Goal: Task Accomplishment & Management: Use online tool/utility

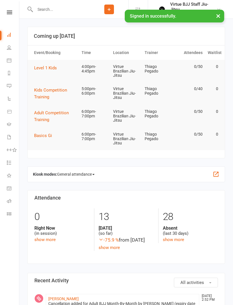
click at [10, 122] on icon at bounding box center [9, 124] width 5 height 5
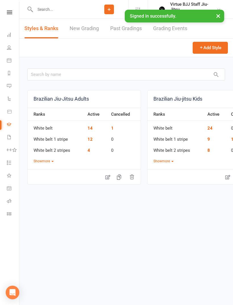
click at [73, 29] on link "New Grading" at bounding box center [84, 29] width 29 height 20
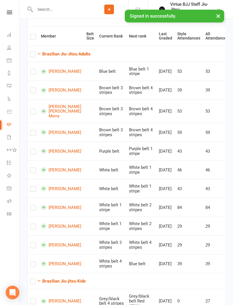
scroll to position [79, 0]
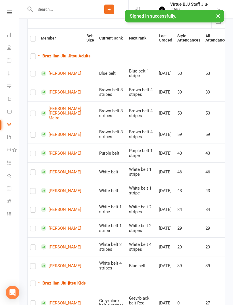
click at [53, 58] on button "Brazilian Jiu-Jitsu Adults" at bounding box center [64, 56] width 54 height 7
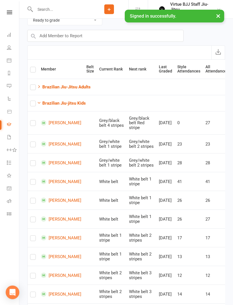
scroll to position [47, 0]
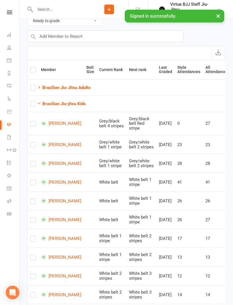
click at [8, 215] on icon at bounding box center [9, 213] width 5 height 5
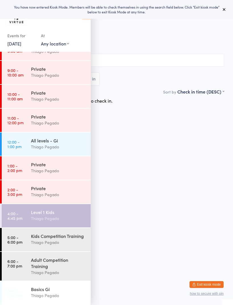
scroll to position [88, 0]
click at [29, 213] on link "4:00 - 4:45 pm Level 1 Kids [PERSON_NAME]" at bounding box center [46, 215] width 89 height 23
click at [86, 19] on icon at bounding box center [86, 14] width 9 height 12
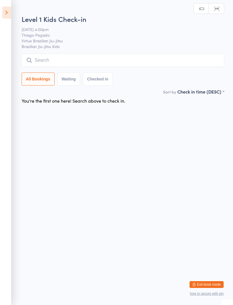
click at [43, 61] on input "search" at bounding box center [123, 60] width 203 height 13
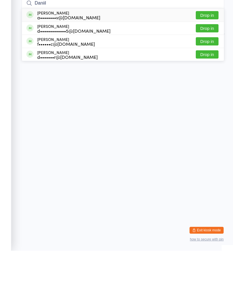
type input "Daniil"
click at [200, 65] on button "Drop in" at bounding box center [207, 69] width 23 height 8
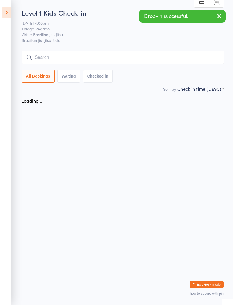
click at [48, 59] on input "search" at bounding box center [123, 57] width 203 height 13
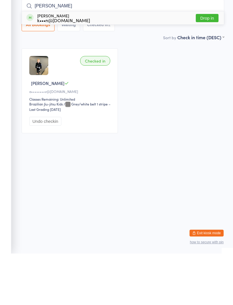
type input "Tommy"
click at [210, 65] on button "Drop in" at bounding box center [207, 69] width 23 height 8
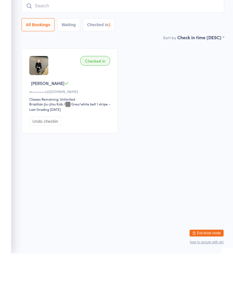
click at [199, 51] on input "search" at bounding box center [123, 57] width 203 height 13
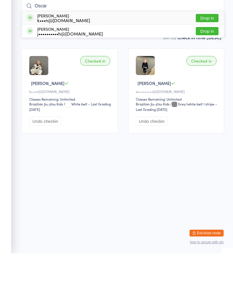
type input "Oscar"
click at [212, 65] on button "Drop in" at bounding box center [207, 69] width 23 height 8
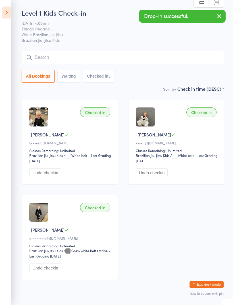
click at [136, 62] on input "search" at bounding box center [123, 57] width 203 height 13
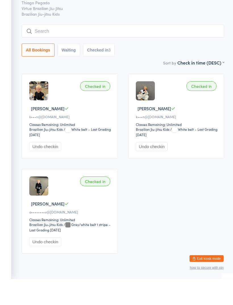
click at [173, 51] on input "search" at bounding box center [123, 57] width 203 height 13
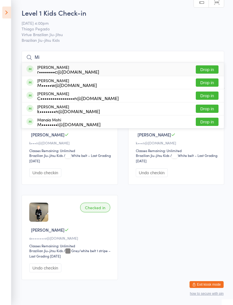
type input "M"
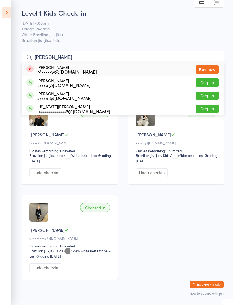
type input "[PERSON_NAME]"
click at [207, 70] on button "Buy now" at bounding box center [207, 69] width 23 height 8
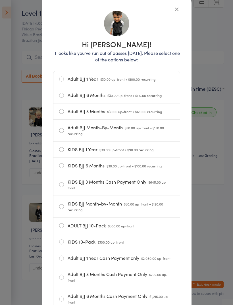
scroll to position [38, 0]
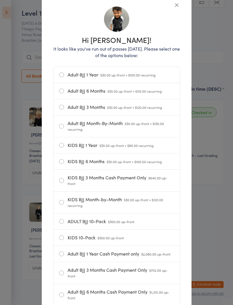
click at [124, 224] on span "$300.00 up-front" at bounding box center [121, 221] width 26 height 5
click at [0, 0] on input "ADULT BJJ 10-Pack $300.00 up-front" at bounding box center [0, 0] width 0 height 0
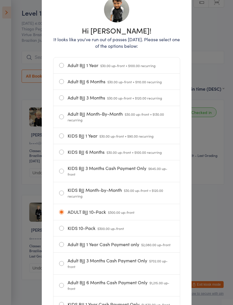
scroll to position [59, 0]
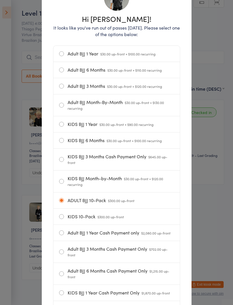
click at [104, 219] on span "$300.00 up-front" at bounding box center [110, 216] width 26 height 5
click at [0, 0] on input "KIDS 10-Pack $300.00 up-front" at bounding box center [0, 0] width 0 height 0
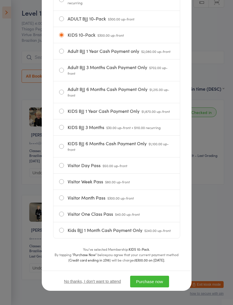
scroll to position [249, 0]
click at [150, 279] on button "Purchase now" at bounding box center [149, 282] width 39 height 12
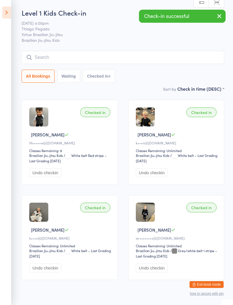
click at [154, 62] on input "search" at bounding box center [123, 57] width 203 height 13
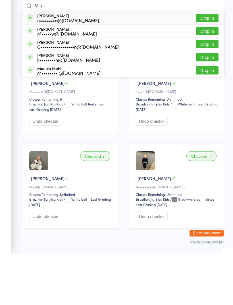
type input "Mia"
click at [210, 78] on button "Drop in" at bounding box center [207, 82] width 23 height 8
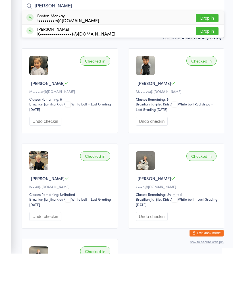
type input "Bost"
click at [207, 78] on button "Drop in" at bounding box center [207, 82] width 23 height 8
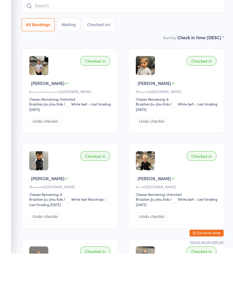
click at [38, 168] on button "Undo checkin" at bounding box center [45, 172] width 32 height 9
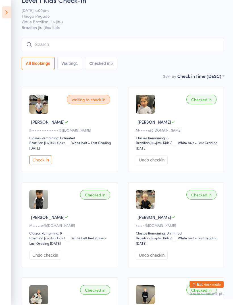
click at [35, 47] on input "search" at bounding box center [123, 44] width 203 height 13
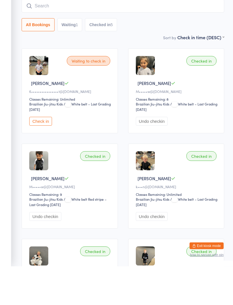
type input "V"
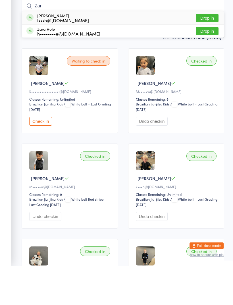
type input "Zan"
click at [200, 53] on button "Drop in" at bounding box center [207, 57] width 23 height 8
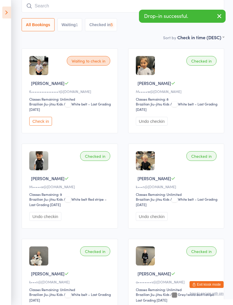
click at [41, 7] on input "search" at bounding box center [123, 5] width 203 height 13
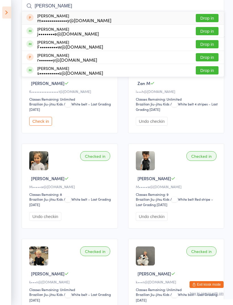
type input "Leo"
click at [200, 72] on button "Drop in" at bounding box center [207, 70] width 23 height 8
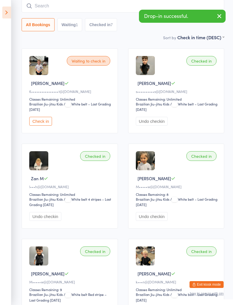
click at [39, 10] on input "search" at bounding box center [123, 5] width 203 height 13
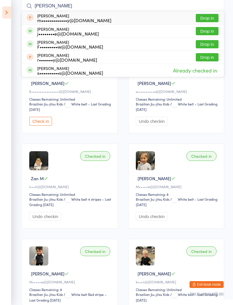
type input "Leo"
click at [200, 32] on button "Drop in" at bounding box center [207, 31] width 23 height 8
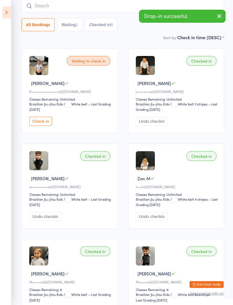
click at [54, 9] on input "search" at bounding box center [123, 5] width 203 height 13
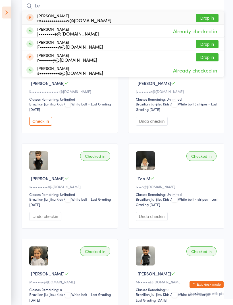
type input "L"
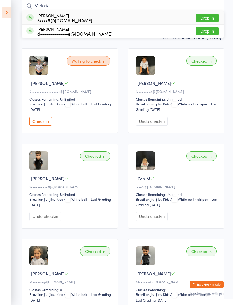
type input "Victoria"
click at [205, 17] on button "Drop in" at bounding box center [207, 18] width 23 height 8
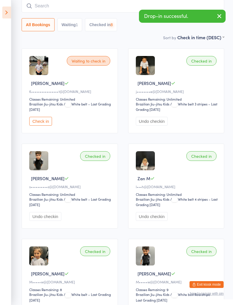
click at [43, 13] on input "search" at bounding box center [123, 5] width 203 height 13
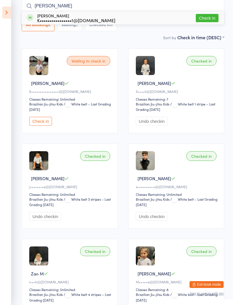
type input "Finn"
click at [199, 20] on button "Check in" at bounding box center [207, 18] width 23 height 8
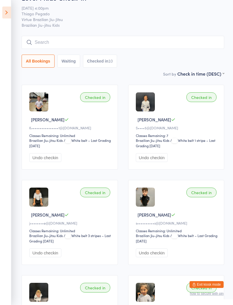
scroll to position [0, 0]
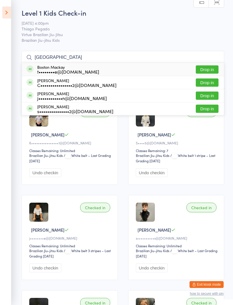
type input "Boston"
click at [197, 69] on button "Drop in" at bounding box center [207, 69] width 23 height 8
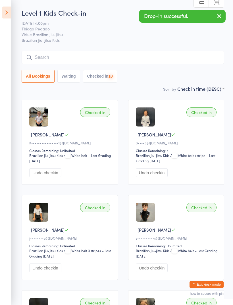
click at [41, 59] on input "search" at bounding box center [123, 57] width 203 height 13
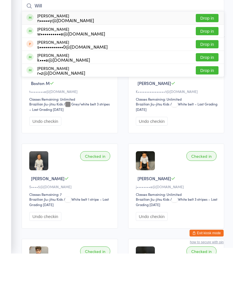
type input "Will"
click at [211, 65] on button "Drop in" at bounding box center [207, 69] width 23 height 8
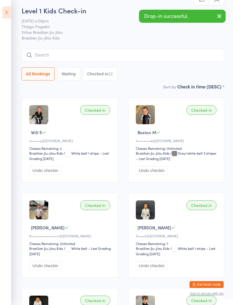
click at [163, 57] on input "search" at bounding box center [123, 55] width 203 height 13
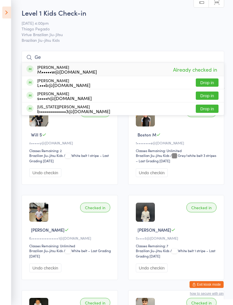
type input "G"
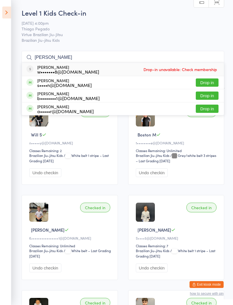
type input "Robert"
click at [203, 80] on button "Drop in" at bounding box center [207, 82] width 23 height 8
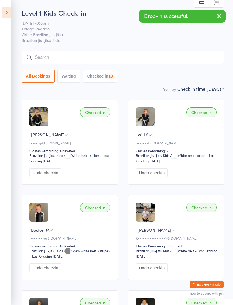
click at [39, 61] on input "search" at bounding box center [123, 57] width 203 height 13
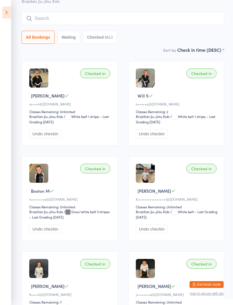
click at [196, 297] on div "j••••••••e@pm.me" at bounding box center [177, 294] width 83 height 5
click at [199, 288] on button "Exit kiosk mode" at bounding box center [207, 284] width 34 height 7
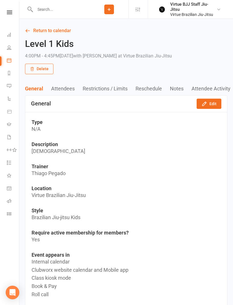
click at [7, 125] on icon at bounding box center [9, 124] width 5 height 5
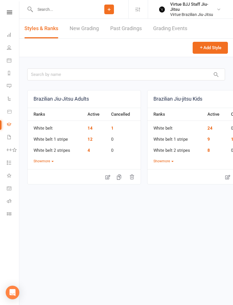
click at [80, 29] on link "New Grading" at bounding box center [84, 29] width 29 height 20
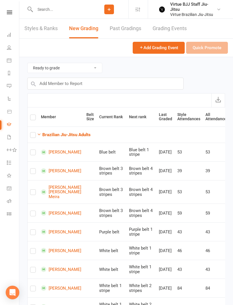
click at [54, 135] on strong "Brazilian Jiu-Jitsu Adults" at bounding box center [66, 134] width 48 height 5
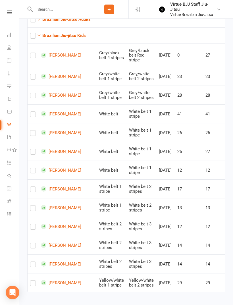
scroll to position [128, 0]
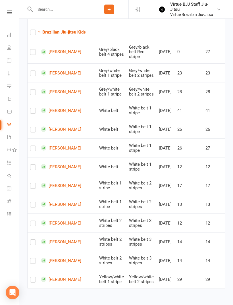
click at [54, 164] on link "Mia Bebawy" at bounding box center [61, 166] width 40 height 5
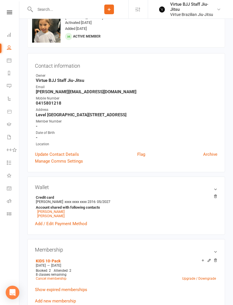
scroll to position [18, 0]
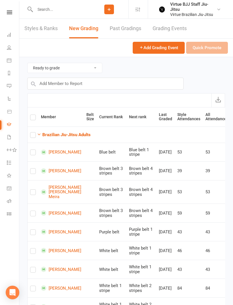
click at [53, 134] on strong "Brazilian Jiu-Jitsu Adults" at bounding box center [66, 134] width 48 height 5
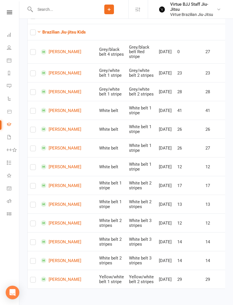
scroll to position [122, 0]
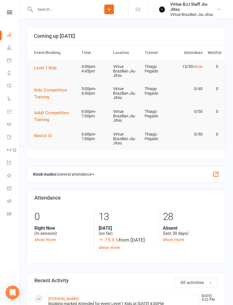
click at [4, 215] on li "Class check-in" at bounding box center [9, 214] width 19 height 13
click at [8, 215] on icon at bounding box center [9, 213] width 5 height 5
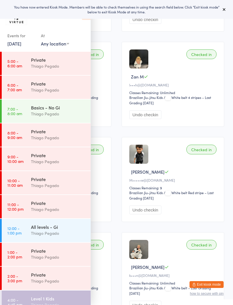
scroll to position [346, 0]
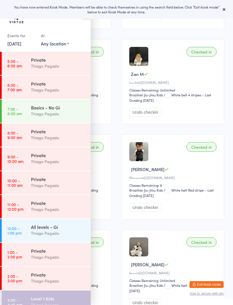
click at [30, 293] on link "4:00 - 4:45 pm Level 1 Kids [PERSON_NAME]" at bounding box center [46, 301] width 89 height 23
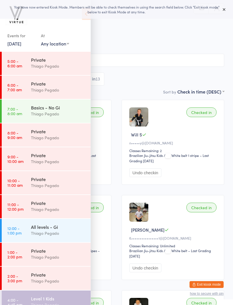
click at [83, 19] on icon at bounding box center [86, 14] width 9 height 12
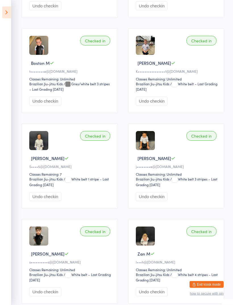
click at [43, 199] on button "Undo checkin" at bounding box center [45, 196] width 32 height 9
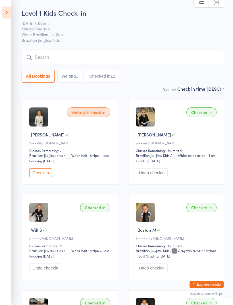
click at [42, 57] on input "search" at bounding box center [123, 57] width 203 height 13
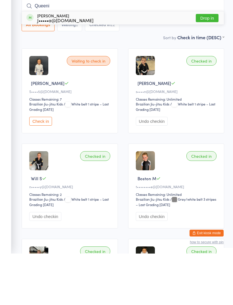
type input "Queeni"
click at [205, 65] on button "Drop in" at bounding box center [207, 69] width 23 height 8
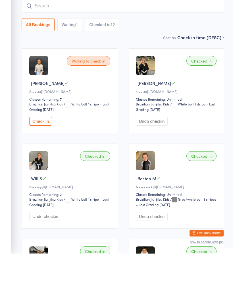
scroll to position [51, 0]
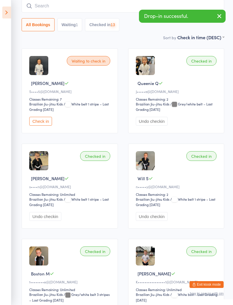
click at [72, 11] on input "search" at bounding box center [123, 5] width 203 height 13
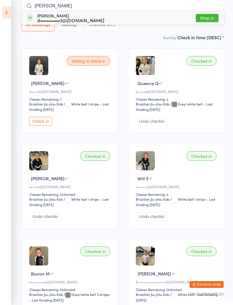
type input "Lorenzo"
click at [205, 22] on button "Drop in" at bounding box center [207, 18] width 23 height 8
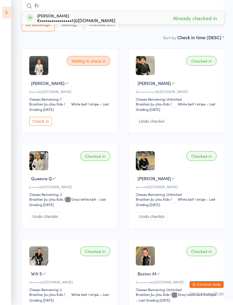
type input "F"
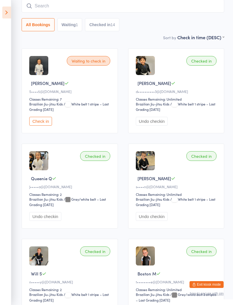
click at [9, 11] on icon at bounding box center [6, 13] width 9 height 12
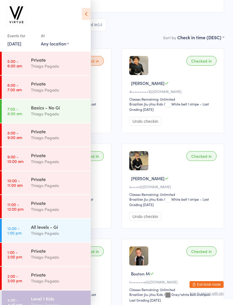
click at [211, 282] on button "Exit kiosk mode" at bounding box center [207, 284] width 34 height 7
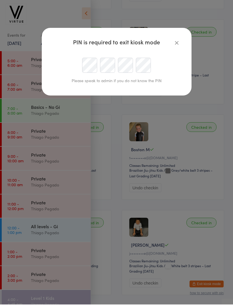
scroll to position [176, 0]
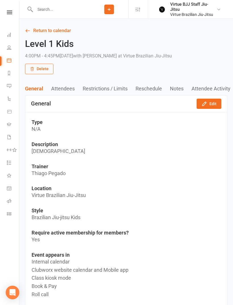
click at [9, 125] on icon at bounding box center [9, 124] width 5 height 5
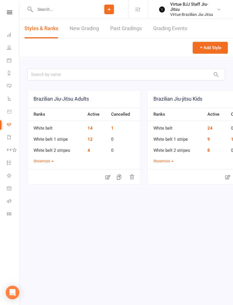
click at [81, 26] on link "New Grading" at bounding box center [84, 29] width 29 height 20
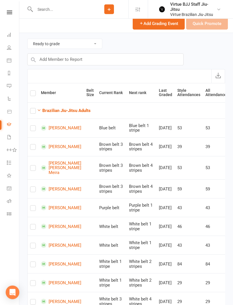
scroll to position [24, 0]
click at [47, 110] on strong "Brazilian Jiu-Jitsu Adults" at bounding box center [66, 110] width 48 height 5
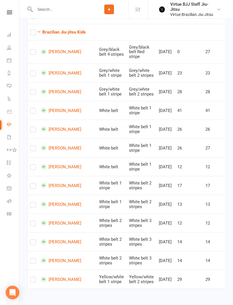
scroll to position [128, 0]
click at [29, 160] on td at bounding box center [33, 166] width 11 height 19
click at [32, 168] on label at bounding box center [33, 168] width 6 height 0
click at [32, 165] on input "checkbox" at bounding box center [33, 165] width 6 height 0
click at [36, 165] on input "checkbox" at bounding box center [33, 165] width 6 height 0
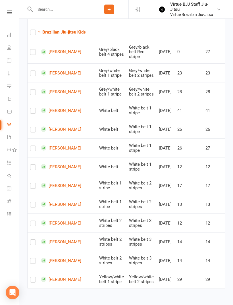
click at [35, 168] on label at bounding box center [33, 168] width 6 height 0
click at [35, 165] on input "checkbox" at bounding box center [33, 165] width 6 height 0
checkbox input "true"
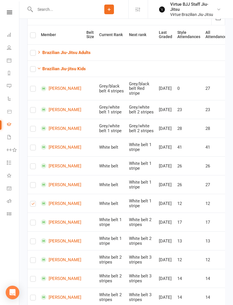
scroll to position [0, 0]
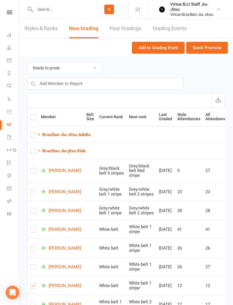
click at [208, 48] on button "Quick Promote" at bounding box center [207, 48] width 42 height 12
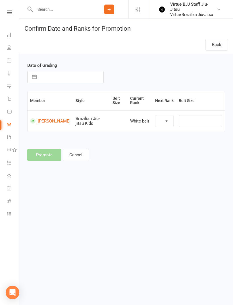
select select "27382"
click at [11, 126] on icon at bounding box center [9, 124] width 5 height 5
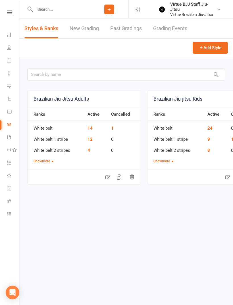
click at [93, 29] on link "New Grading" at bounding box center [84, 29] width 29 height 20
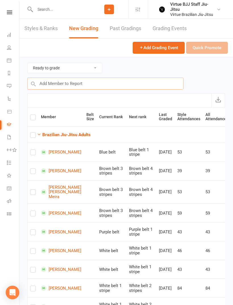
click at [95, 86] on input "text" at bounding box center [105, 84] width 156 height 12
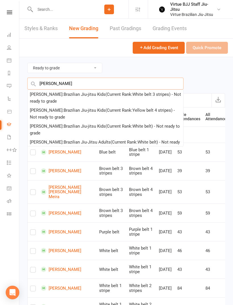
type input "Leo"
click at [151, 98] on div "Leo Windridge : Brazilian Jiu-jitsu Kids (Current Rank: White belt 3 stripes ) …" at bounding box center [105, 98] width 151 height 14
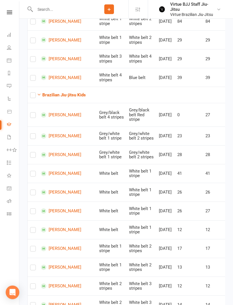
checkbox input "true"
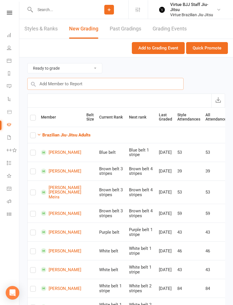
click at [57, 82] on input "text" at bounding box center [105, 84] width 156 height 12
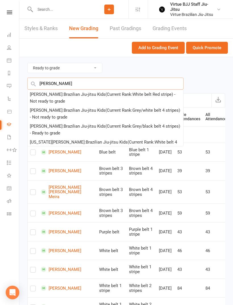
type input "George"
click at [41, 98] on div "George Bebawy : Brazilian Jiu-jitsu Kids (Current Rank: White belt Red stripe )…" at bounding box center [105, 98] width 151 height 14
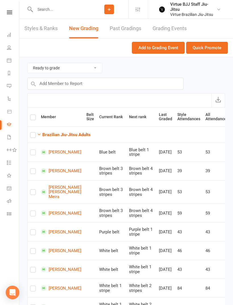
checkbox input "true"
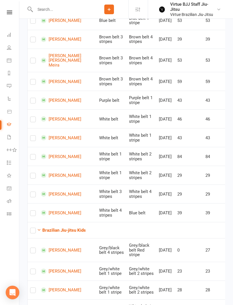
scroll to position [428, 0]
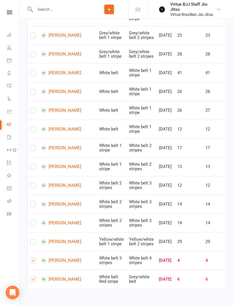
click at [60, 263] on link "Leo Windridge" at bounding box center [61, 260] width 40 height 5
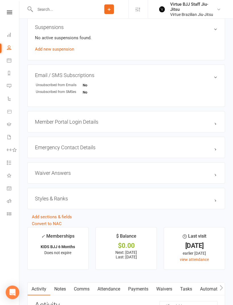
click at [199, 202] on h3 "Styles & Ranks" at bounding box center [126, 199] width 182 height 6
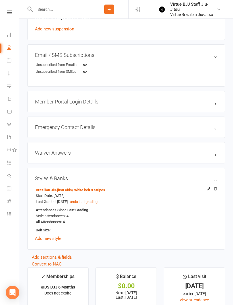
scroll to position [373, 0]
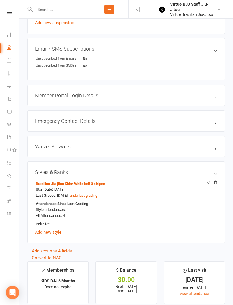
click at [207, 184] on icon at bounding box center [208, 182] width 3 height 3
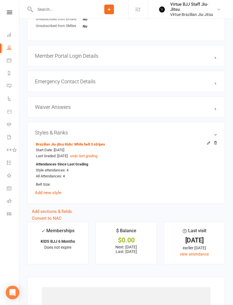
scroll to position [415, 0]
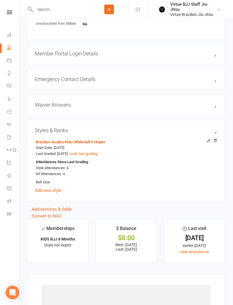
select select "2646"
select select "27384"
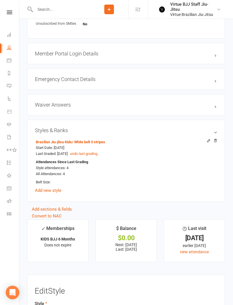
click at [207, 143] on icon at bounding box center [209, 141] width 4 height 4
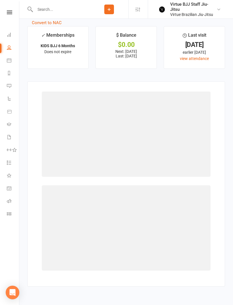
scroll to position [606, 0]
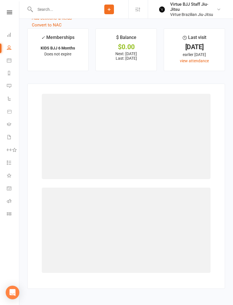
select select "2646"
select select "27384"
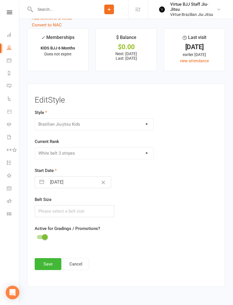
click at [142, 154] on div "Please Select Starting Rank White belt White belt 1 stripe White belt 2 stripes…" at bounding box center [94, 153] width 119 height 12
click at [144, 159] on div "Please Select Starting Rank White belt White belt 1 stripe White belt 2 stripes…" at bounding box center [94, 153] width 119 height 12
click at [147, 149] on div "Please Select Starting Rank White belt White belt 1 stripe White belt 2 stripes…" at bounding box center [94, 153] width 119 height 12
click at [152, 155] on div "Please Select Starting Rank White belt White belt 1 stripe White belt 2 stripes…" at bounding box center [94, 153] width 119 height 12
click at [147, 153] on div "Please Select Starting Rank White belt White belt 1 stripe White belt 2 stripes…" at bounding box center [94, 153] width 119 height 12
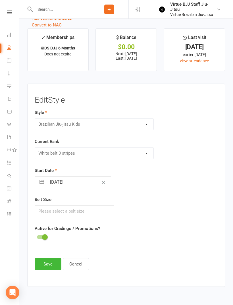
click at [142, 148] on div "Please Select Starting Rank White belt White belt 1 stripe White belt 2 stripes…" at bounding box center [94, 153] width 119 height 12
click at [101, 184] on icon "Clear Date" at bounding box center [103, 182] width 4 height 3
click at [89, 185] on input "Select Start Date" at bounding box center [79, 181] width 64 height 11
select select "7"
select select "2025"
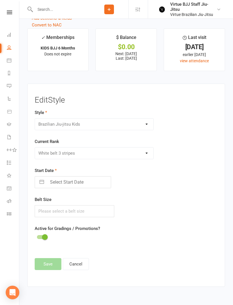
select select "8"
select select "2025"
select select "9"
select select "2025"
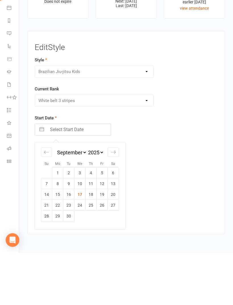
click at [81, 242] on td "17" at bounding box center [79, 247] width 11 height 11
type input "17 Sep 2025"
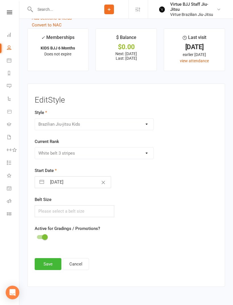
click at [129, 155] on div "Please Select Starting Rank White belt White belt 1 stripe White belt 2 stripes…" at bounding box center [94, 153] width 119 height 12
click at [145, 154] on div "Please Select Starting Rank White belt White belt 1 stripe White belt 2 stripes…" at bounding box center [94, 153] width 119 height 12
click at [144, 122] on div "Brazilian Jiu-Jitsu Adults Brazilian Jiu-jitsu Kids" at bounding box center [94, 124] width 119 height 12
click at [145, 156] on div "Please Select Starting Rank White belt White belt 1 stripe White belt 2 stripes…" at bounding box center [94, 153] width 119 height 12
click at [149, 147] on div "Current Rank Please Select Starting Rank White belt White belt 1 stripe White b…" at bounding box center [94, 148] width 119 height 21
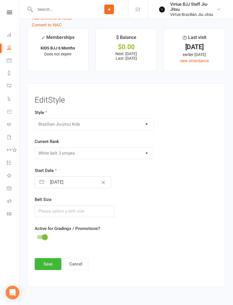
click at [81, 268] on button "Cancel" at bounding box center [76, 264] width 26 height 12
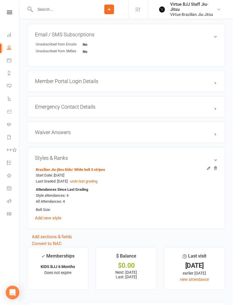
scroll to position [388, 0]
click at [205, 171] on div at bounding box center [211, 168] width 14 height 5
click at [10, 126] on icon at bounding box center [9, 124] width 5 height 5
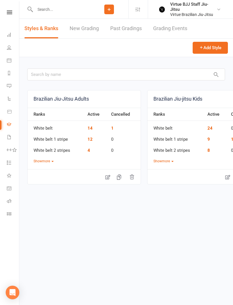
click at [85, 27] on link "New Grading" at bounding box center [84, 29] width 29 height 20
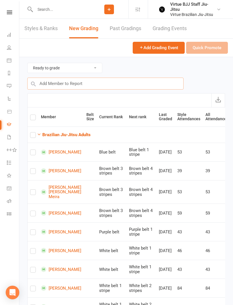
click at [51, 84] on input "text" at bounding box center [105, 84] width 156 height 12
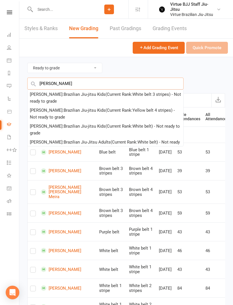
type input "Leo w"
click at [42, 100] on div "Leo Windridge : Brazilian Jiu-jitsu Kids (Current Rank: White belt 3 stripes ) …" at bounding box center [105, 98] width 151 height 14
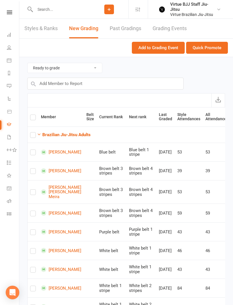
click at [209, 50] on button "Quick Promote" at bounding box center [207, 48] width 42 height 12
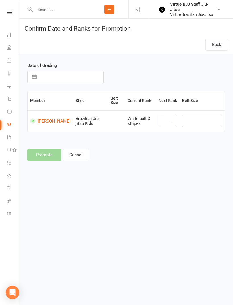
select select "27385"
click at [52, 72] on input "text" at bounding box center [72, 76] width 64 height 11
select select "7"
select select "2025"
select select "8"
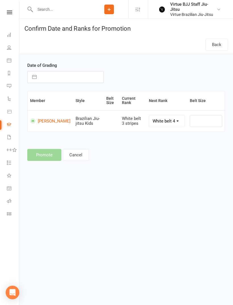
select select "2025"
select select "9"
select select "2025"
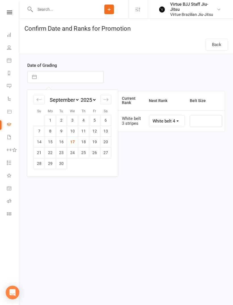
click at [72, 141] on td "17" at bounding box center [72, 141] width 11 height 11
type input "17 Sep 2025"
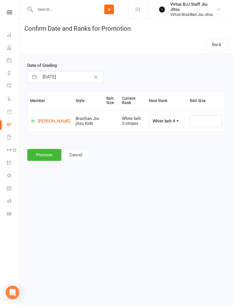
click at [44, 158] on button "Promote" at bounding box center [44, 155] width 34 height 12
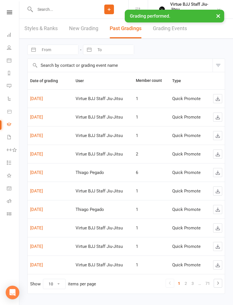
click at [46, 9] on input "text" at bounding box center [61, 9] width 57 height 8
click at [80, 29] on link "New Grading" at bounding box center [83, 29] width 29 height 20
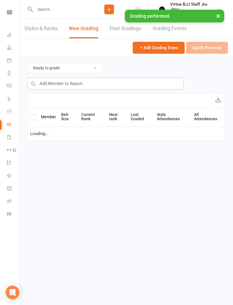
click at [56, 84] on input "text" at bounding box center [105, 84] width 156 height 12
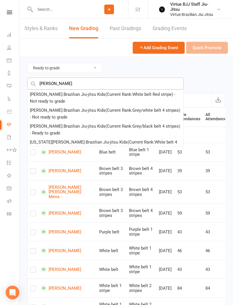
type input "George"
click at [40, 97] on div "George Bebawy : Brazilian Jiu-jitsu Kids (Current Rank: White belt Red stripe )…" at bounding box center [105, 98] width 151 height 14
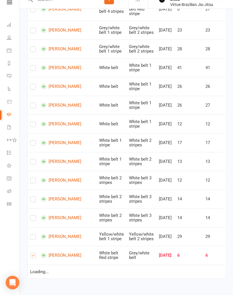
checkbox input "true"
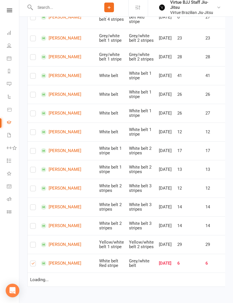
scroll to position [405, 0]
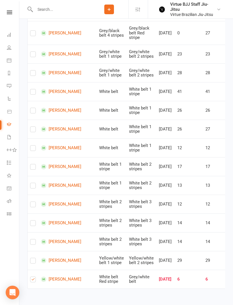
click at [59, 282] on link "George Bebawy" at bounding box center [61, 279] width 40 height 5
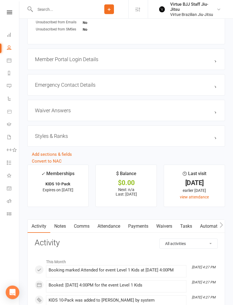
click at [47, 137] on h3 "Styles & Ranks" at bounding box center [126, 136] width 182 height 6
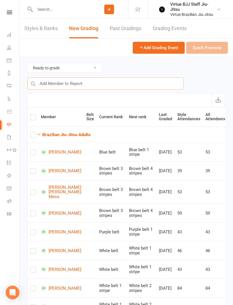
click at [65, 85] on input "text" at bounding box center [105, 84] width 156 height 12
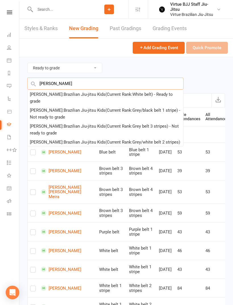
type input "Mia b"
click at [146, 95] on div "Mia Bebawy : Brazilian Jiu-jitsu Kids (Current Rank: White belt ) - Ready to gr…" at bounding box center [105, 98] width 151 height 14
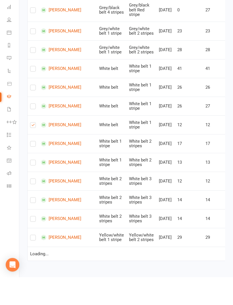
scroll to position [382, 0]
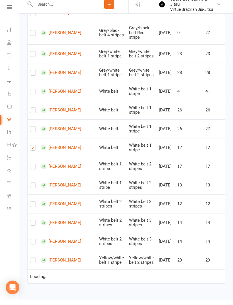
checkbox input "true"
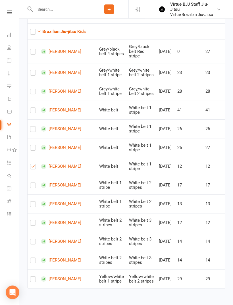
scroll to position [346, 0]
click at [68, 169] on link "Mia Bebawy" at bounding box center [61, 166] width 40 height 5
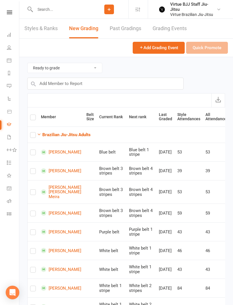
click at [49, 10] on input "text" at bounding box center [61, 9] width 57 height 8
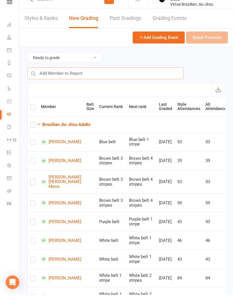
click at [56, 78] on input "text" at bounding box center [105, 84] width 156 height 12
type input "George"
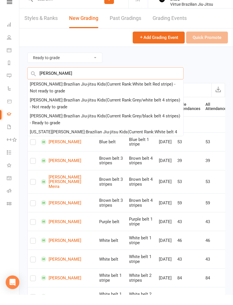
click at [45, 78] on input "George" at bounding box center [105, 84] width 156 height 12
click at [45, 78] on input "text" at bounding box center [105, 84] width 156 height 12
type input "Mia"
click at [38, 107] on div "Mia Bebawy : Brazilian Jiu-jitsu Kids (Current Rank: White belt ) - Ready to gr…" at bounding box center [105, 114] width 151 height 14
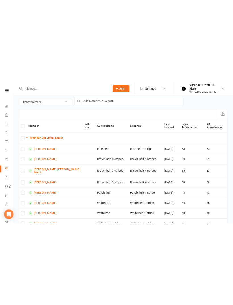
scroll to position [10, 0]
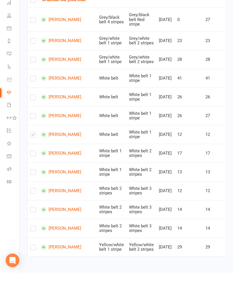
checkbox input "true"
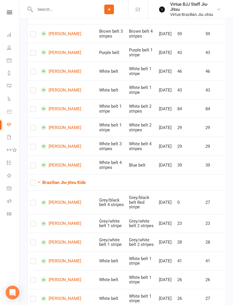
scroll to position [0, 0]
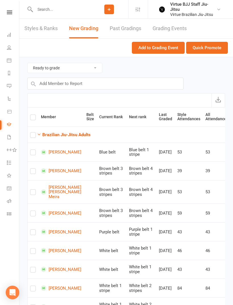
click at [209, 45] on button "Quick Promote" at bounding box center [207, 48] width 42 height 12
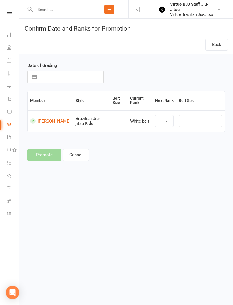
click at [47, 79] on input "text" at bounding box center [72, 76] width 64 height 11
select select "27382"
select select "7"
select select "2025"
select select "8"
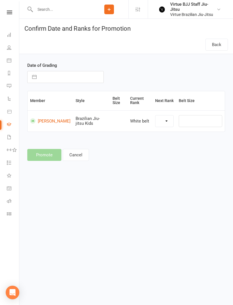
select select "2025"
select select "9"
select select "2025"
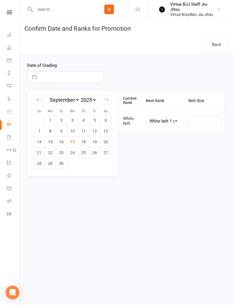
click at [43, 99] on div "Move backward to switch to the previous month." at bounding box center [39, 99] width 11 height 9
select select "6"
select select "2025"
click at [72, 134] on td "6" at bounding box center [72, 131] width 11 height 11
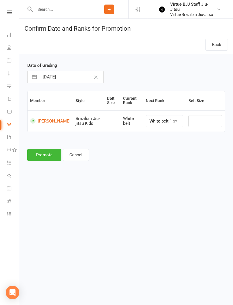
type input "06 Aug 2025"
click at [41, 152] on button "Promote" at bounding box center [44, 155] width 34 height 12
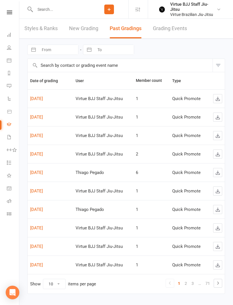
click at [10, 215] on icon at bounding box center [9, 213] width 5 height 5
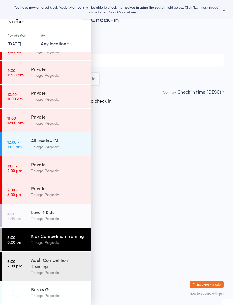
scroll to position [88, 0]
click at [38, 234] on div "Kids Competition Training" at bounding box center [58, 236] width 55 height 6
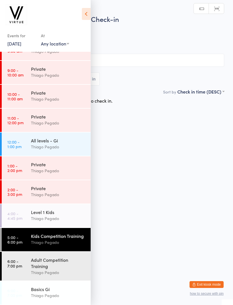
scroll to position [88, 0]
click at [38, 238] on div "Kids Competition Training" at bounding box center [58, 236] width 55 height 6
click at [86, 18] on icon at bounding box center [86, 14] width 9 height 12
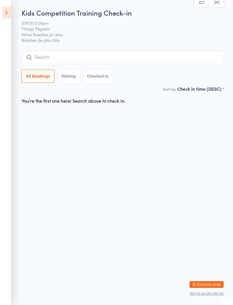
click at [39, 59] on input "search" at bounding box center [123, 57] width 203 height 13
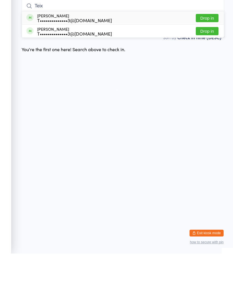
type input "Teix"
click at [201, 65] on button "Drop in" at bounding box center [207, 69] width 23 height 8
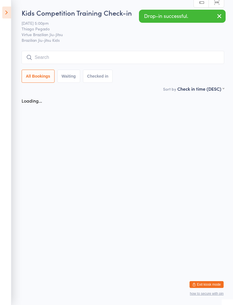
click at [45, 59] on input "search" at bounding box center [123, 57] width 203 height 13
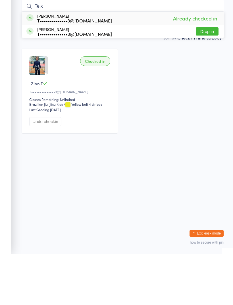
type input "Teix"
click at [204, 78] on button "Drop in" at bounding box center [207, 82] width 23 height 8
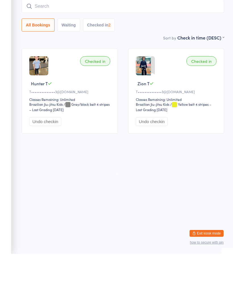
click at [45, 51] on input "search" at bounding box center [123, 57] width 203 height 13
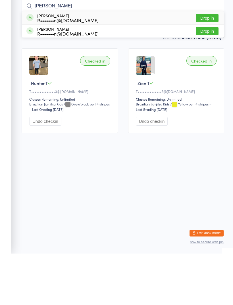
type input "Elwin"
click at [208, 65] on button "Drop in" at bounding box center [207, 69] width 23 height 8
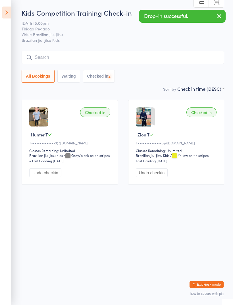
click at [160, 63] on input "search" at bounding box center [123, 57] width 203 height 13
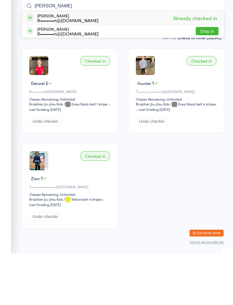
type input "Elwin"
click at [207, 78] on button "Drop in" at bounding box center [207, 82] width 23 height 8
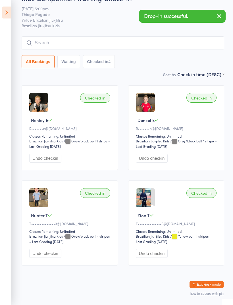
click at [164, 48] on div "All Bookings Waiting Checked in 4" at bounding box center [123, 52] width 203 height 32
click at [182, 28] on div "Kids Competition Training Check-in 17 Sep 5:00pm Thiago Pegado Virtue Brazilian…" at bounding box center [123, 32] width 203 height 78
click at [176, 40] on input "search" at bounding box center [123, 42] width 203 height 13
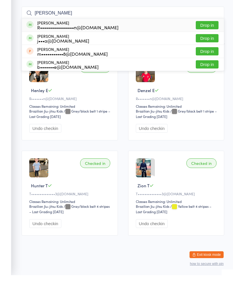
type input "Alanna"
click at [202, 51] on button "Drop in" at bounding box center [207, 55] width 23 height 8
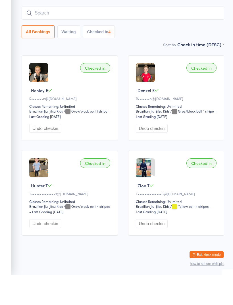
click at [41, 36] on input "search" at bounding box center [123, 42] width 203 height 13
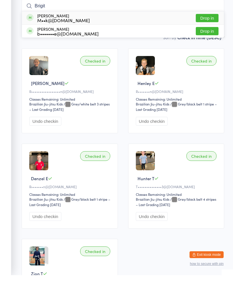
type input "Brigit"
click at [203, 44] on button "Drop in" at bounding box center [207, 48] width 23 height 8
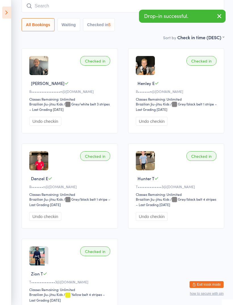
click at [40, 10] on input "search" at bounding box center [123, 5] width 203 height 13
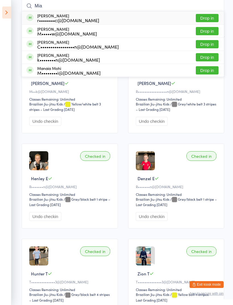
type input "Mia"
click at [202, 54] on button "Drop in" at bounding box center [207, 57] width 23 height 8
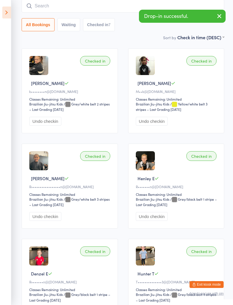
click at [47, 11] on input "search" at bounding box center [123, 5] width 203 height 13
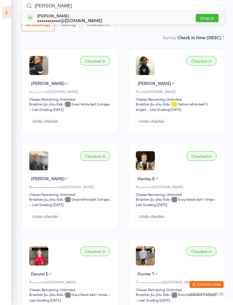
type input "Omar"
click at [211, 19] on button "Drop in" at bounding box center [207, 18] width 23 height 8
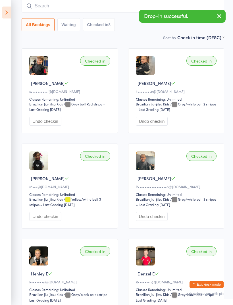
click at [117, 10] on input "search" at bounding box center [123, 5] width 203 height 13
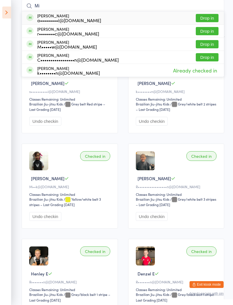
type input "M"
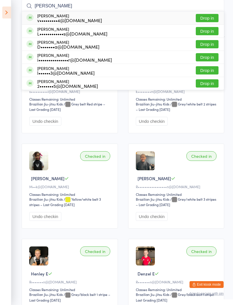
type input "Lucas"
click at [205, 18] on button "Drop in" at bounding box center [207, 18] width 23 height 8
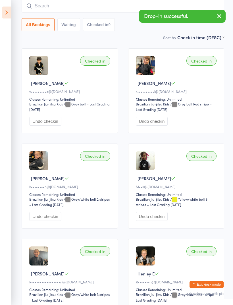
click at [41, 12] on input "search" at bounding box center [123, 5] width 203 height 13
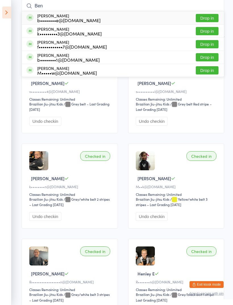
type input "Ben"
click at [202, 31] on button "Drop in" at bounding box center [207, 31] width 23 height 8
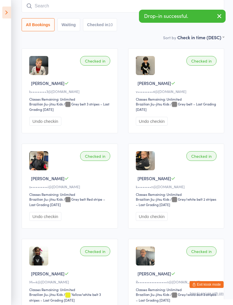
click at [37, 9] on input "search" at bounding box center [123, 5] width 203 height 13
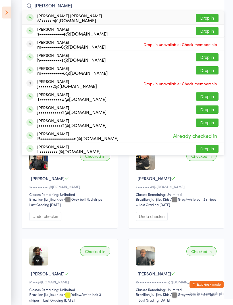
type input "Martina"
click at [211, 20] on button "Drop in" at bounding box center [207, 18] width 23 height 8
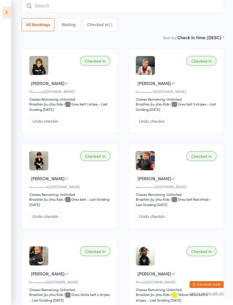
click at [38, 5] on input "search" at bounding box center [123, 5] width 203 height 13
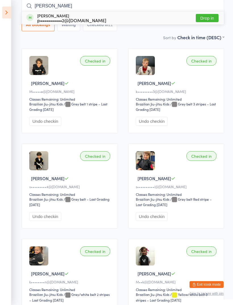
type input "Jed"
click at [208, 21] on button "Drop in" at bounding box center [207, 18] width 23 height 8
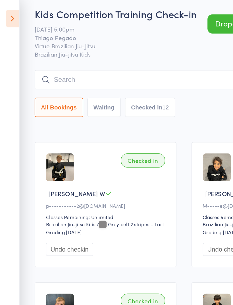
scroll to position [0, 0]
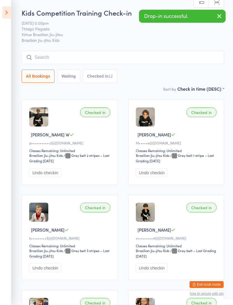
click at [183, 62] on input "search" at bounding box center [123, 57] width 203 height 13
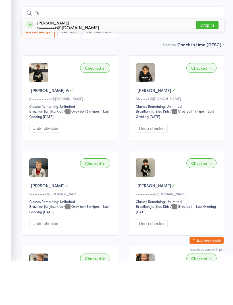
type input "T"
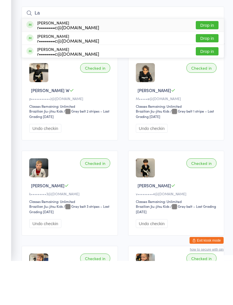
type input "L"
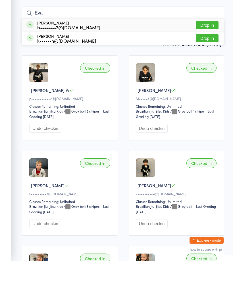
type input "Eva"
click at [199, 78] on button "Drop in" at bounding box center [207, 82] width 23 height 8
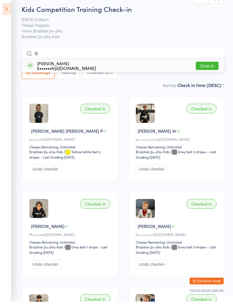
type input "Ili"
click at [205, 68] on button "Drop in" at bounding box center [207, 69] width 23 height 8
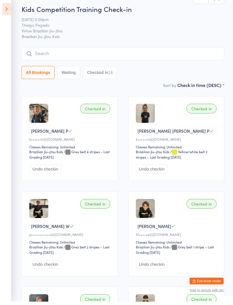
scroll to position [3, 0]
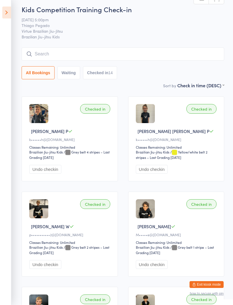
click at [4, 15] on icon at bounding box center [6, 13] width 9 height 12
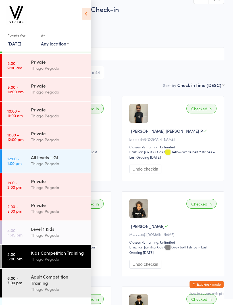
click at [195, 288] on button "Exit kiosk mode" at bounding box center [207, 284] width 34 height 7
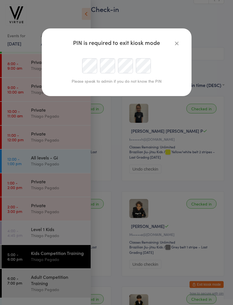
scroll to position [3, 0]
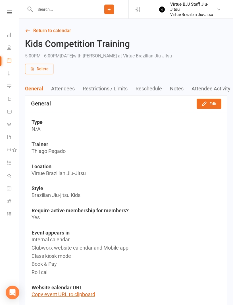
click at [10, 129] on link "Gradings" at bounding box center [13, 125] width 13 height 13
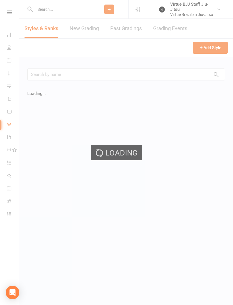
click at [94, 22] on link "New Grading" at bounding box center [84, 29] width 29 height 20
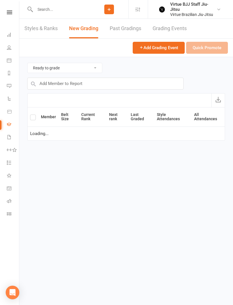
click at [88, 30] on link "New Grading" at bounding box center [83, 29] width 29 height 20
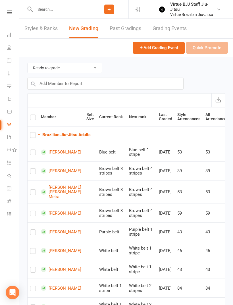
click at [56, 137] on button "Brazilian Jiu-Jitsu Adults" at bounding box center [64, 134] width 54 height 7
